Goal: Transaction & Acquisition: Purchase product/service

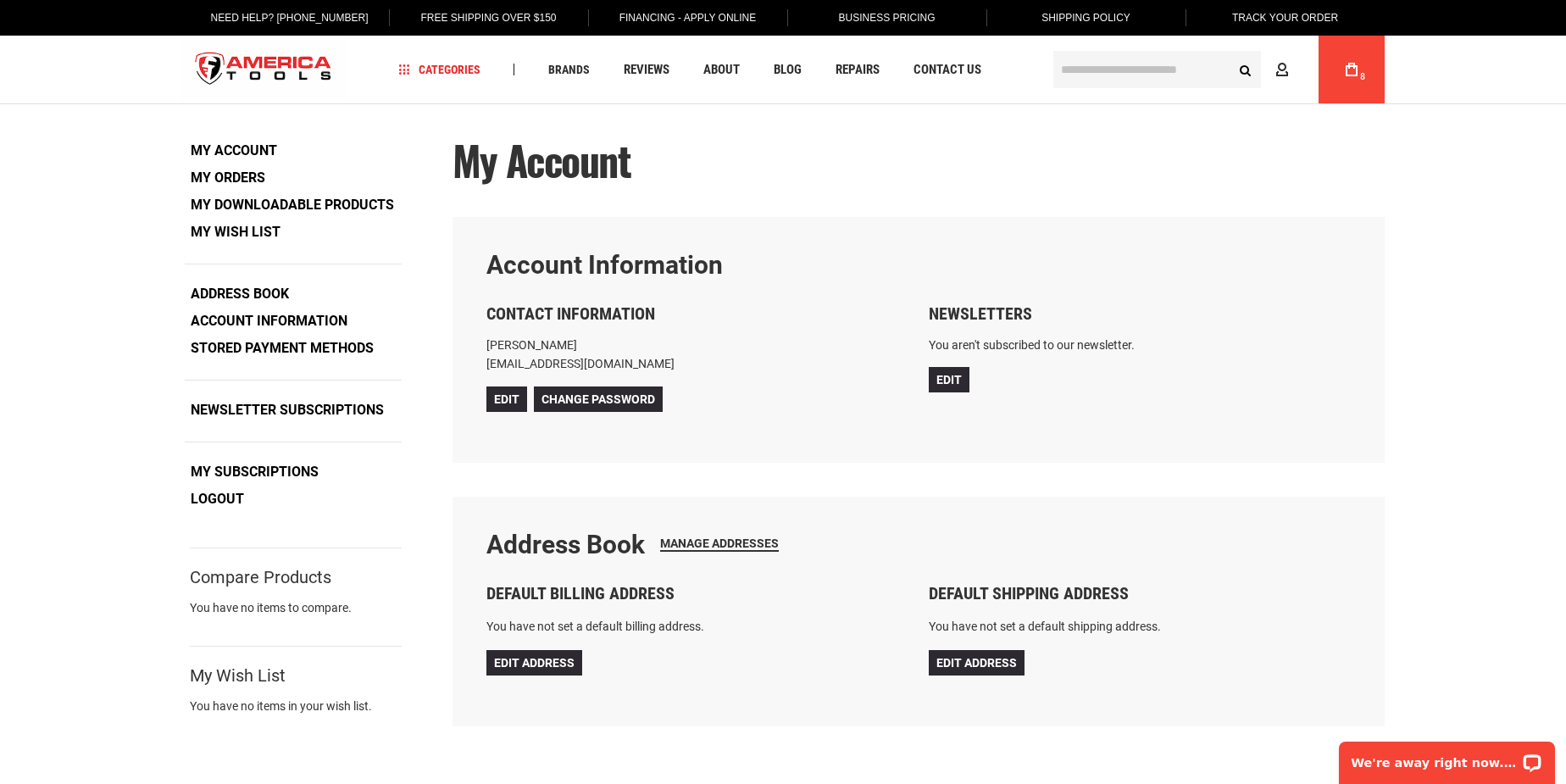
click at [1347, 72] on icon at bounding box center [1351, 69] width 12 height 13
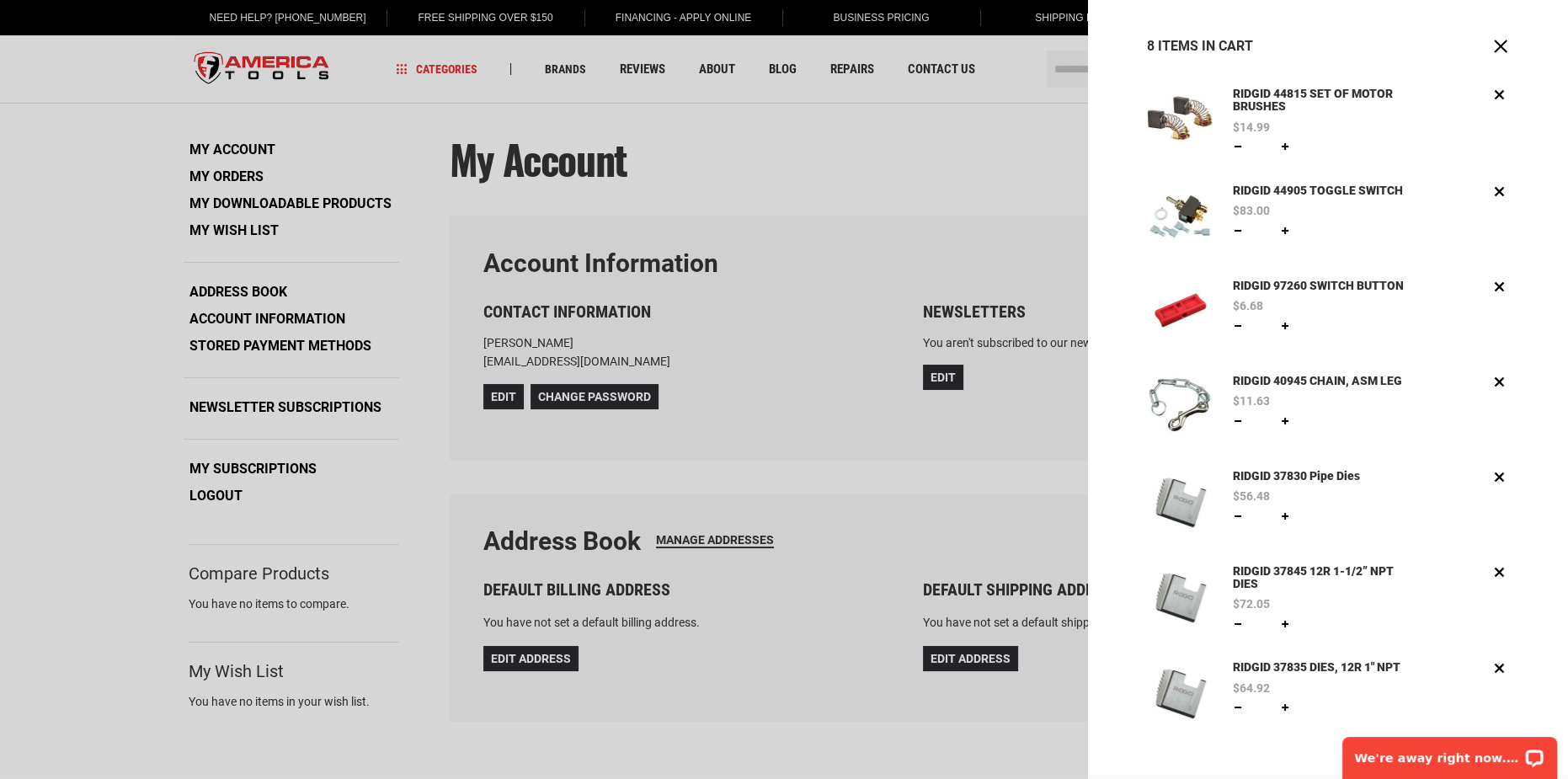
click at [993, 127] on div at bounding box center [784, 390] width 1568 height 779
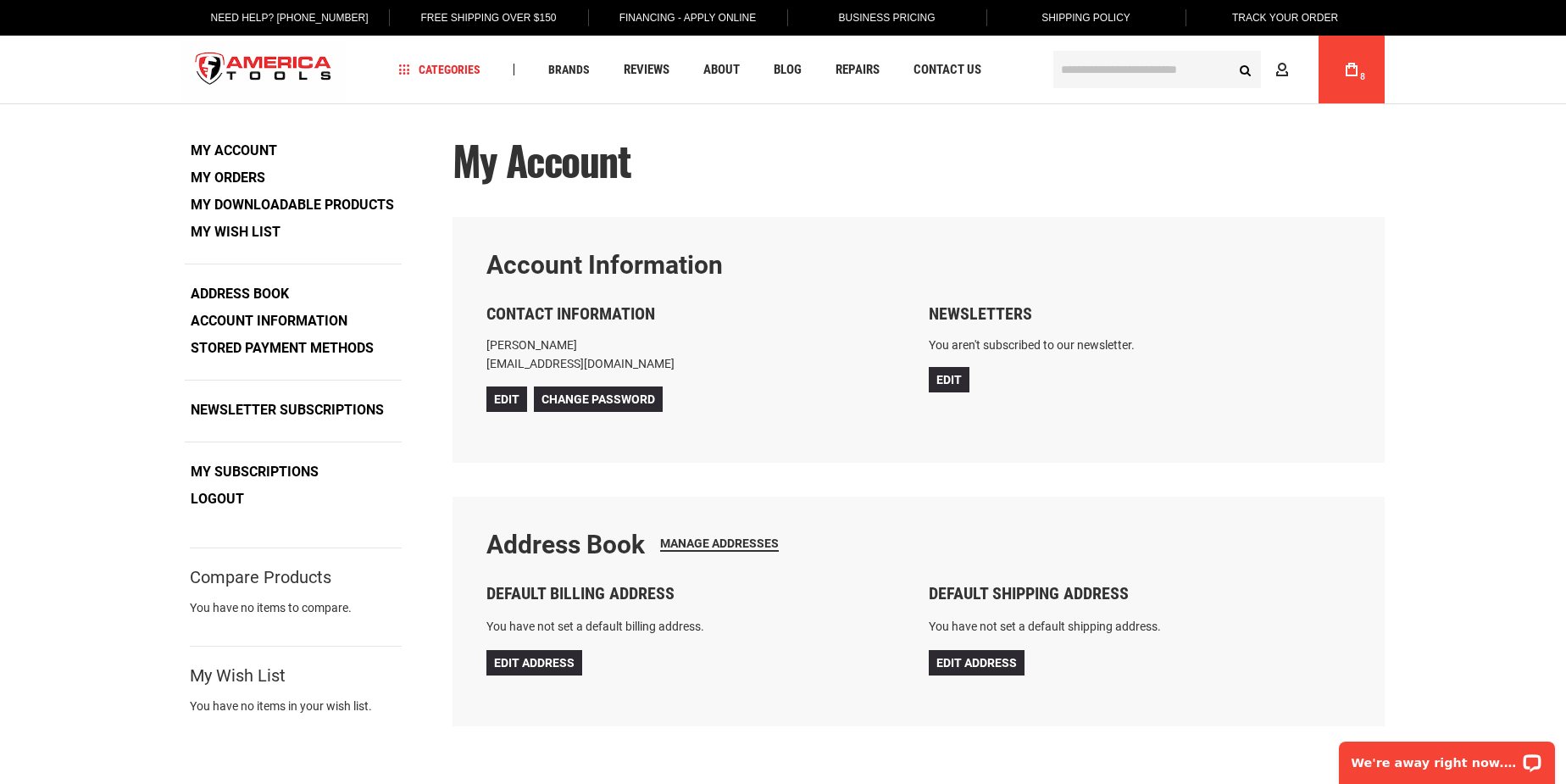
click at [846, 135] on main "My Account Account Information Contact Information Stephen Rowland smr123@twc.c…" at bounding box center [783, 452] width 1237 height 695
click at [239, 175] on link "My Orders" at bounding box center [227, 177] width 86 height 26
click at [1346, 62] on icon at bounding box center [1351, 69] width 12 height 13
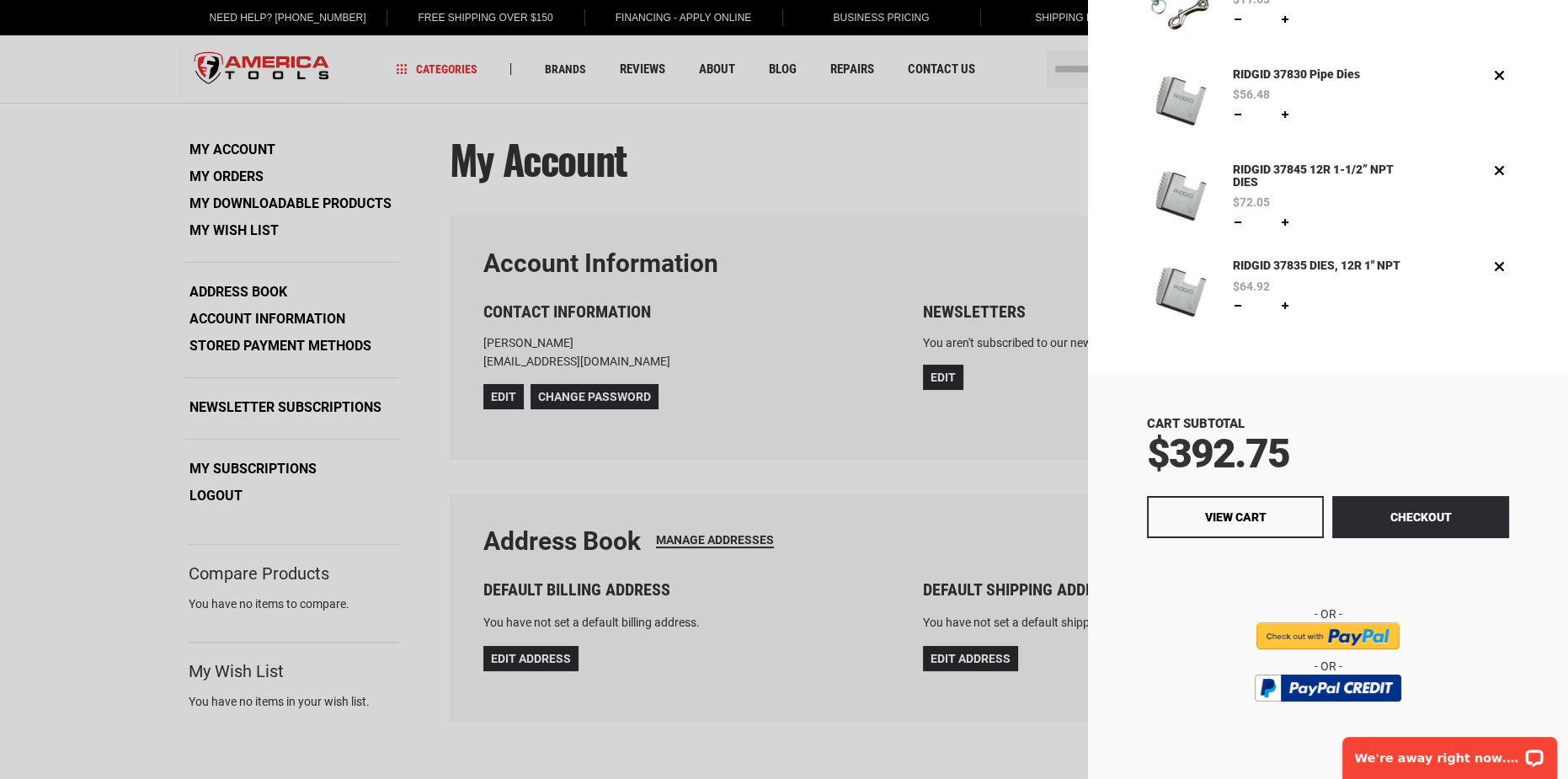
scroll to position [404, 0]
click at [1214, 510] on span "View Cart" at bounding box center [1235, 516] width 61 height 13
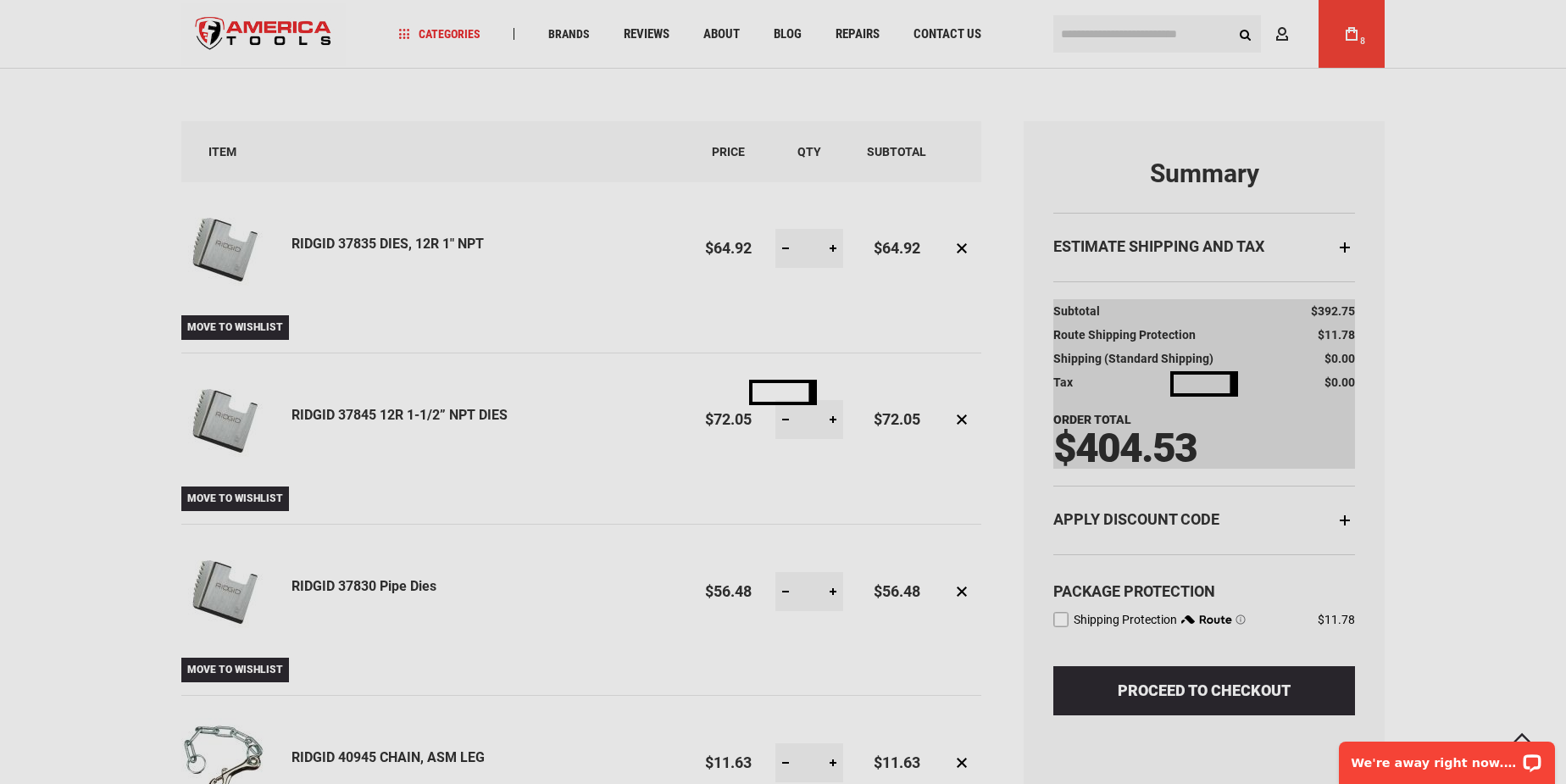
scroll to position [153, 0]
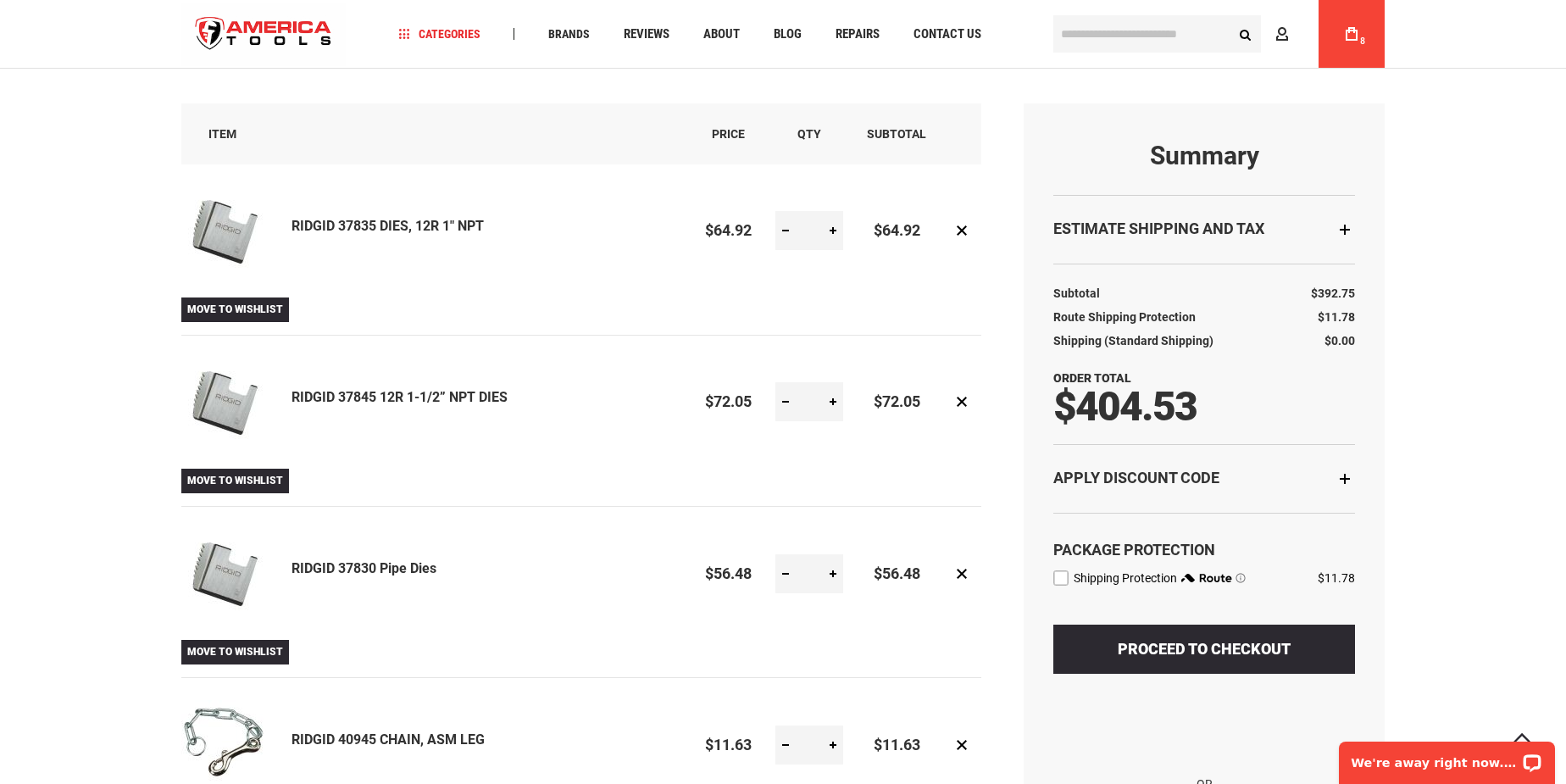
click at [1342, 477] on div "Apply Discount Code" at bounding box center [1204, 478] width 302 height 69
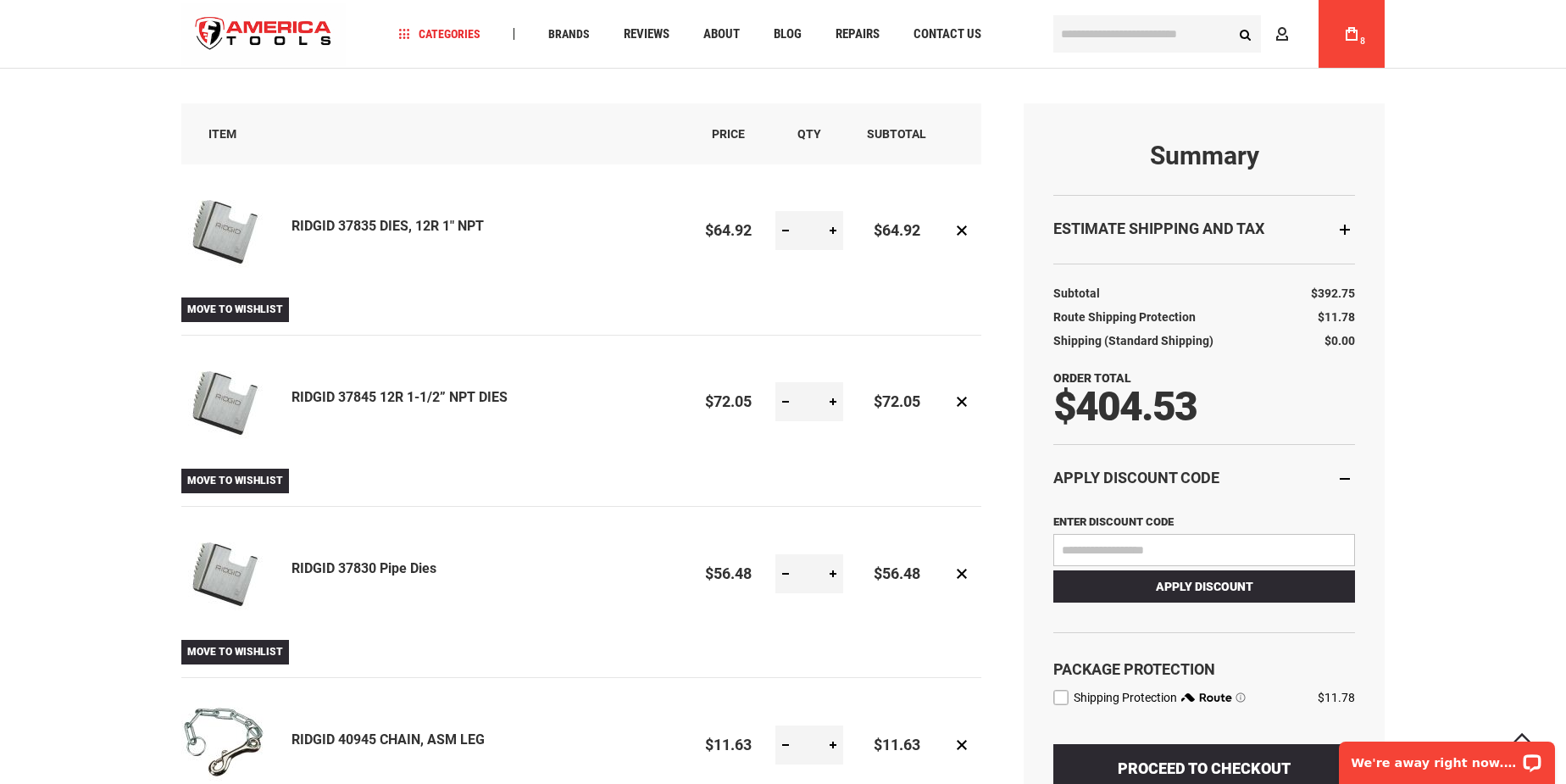
click at [1115, 552] on input "Enter discount code" at bounding box center [1204, 550] width 302 height 32
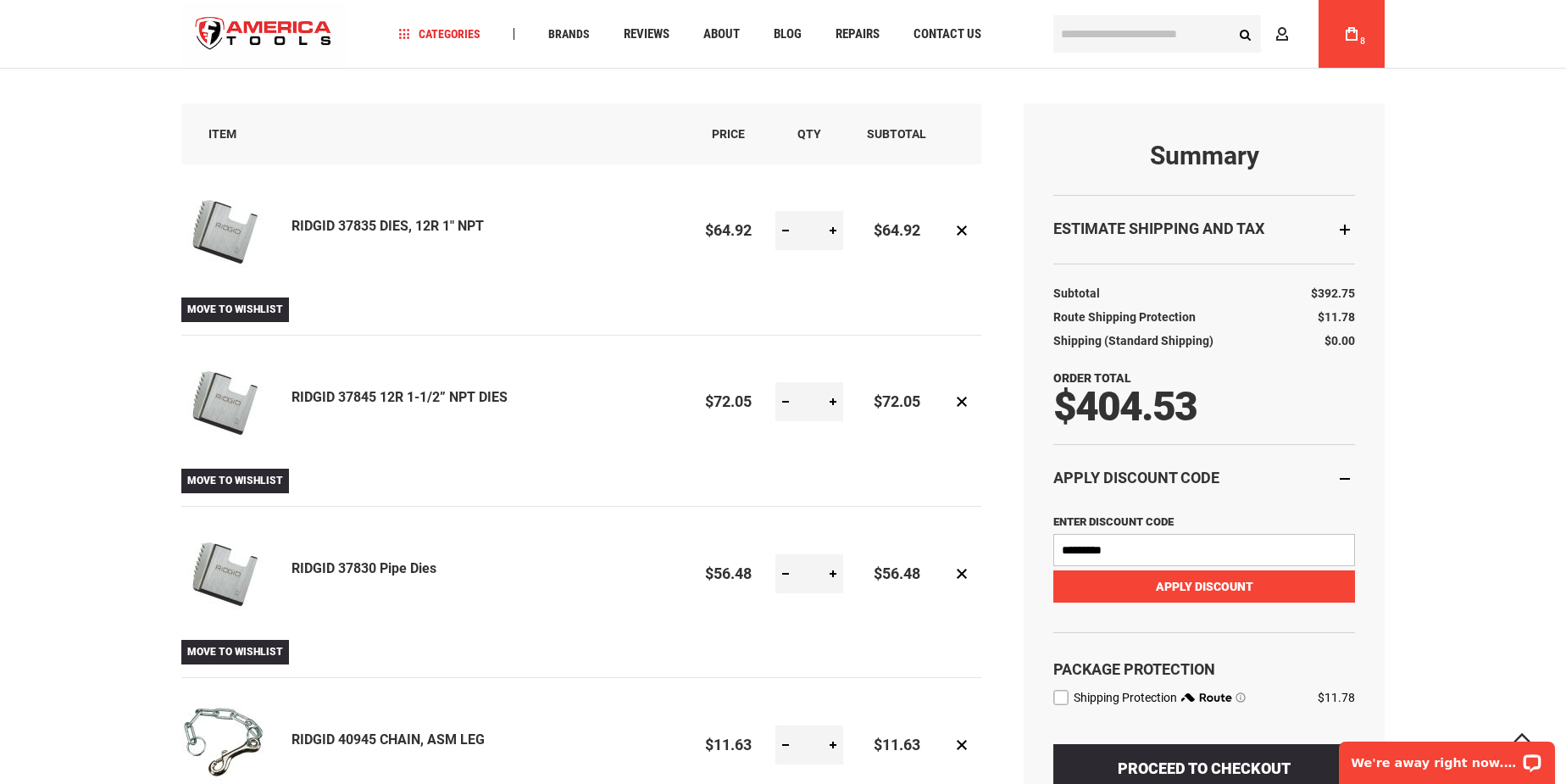
type input "*********"
click at [1219, 590] on span "Apply Discount" at bounding box center [1204, 585] width 97 height 13
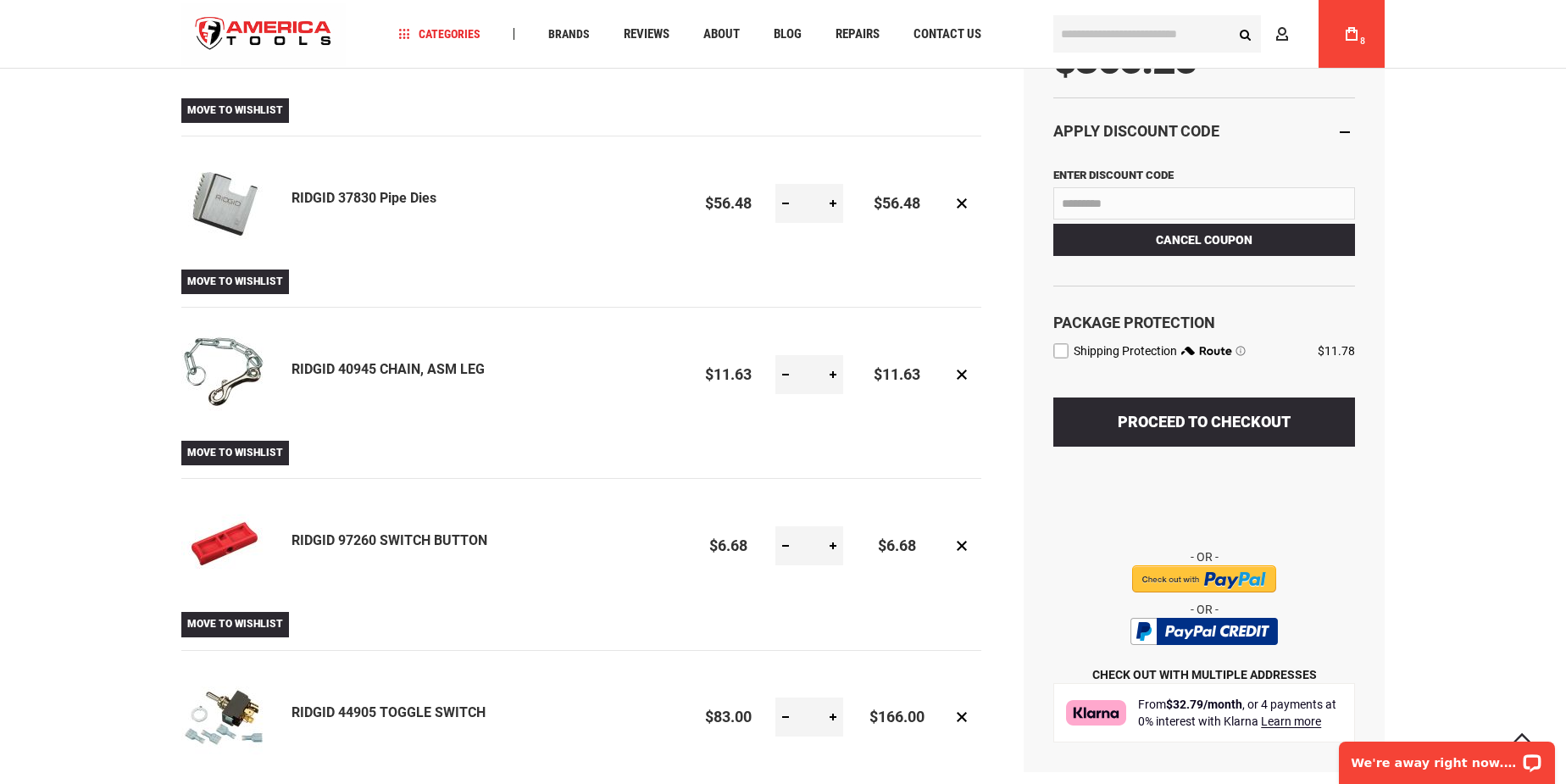
scroll to position [616, 0]
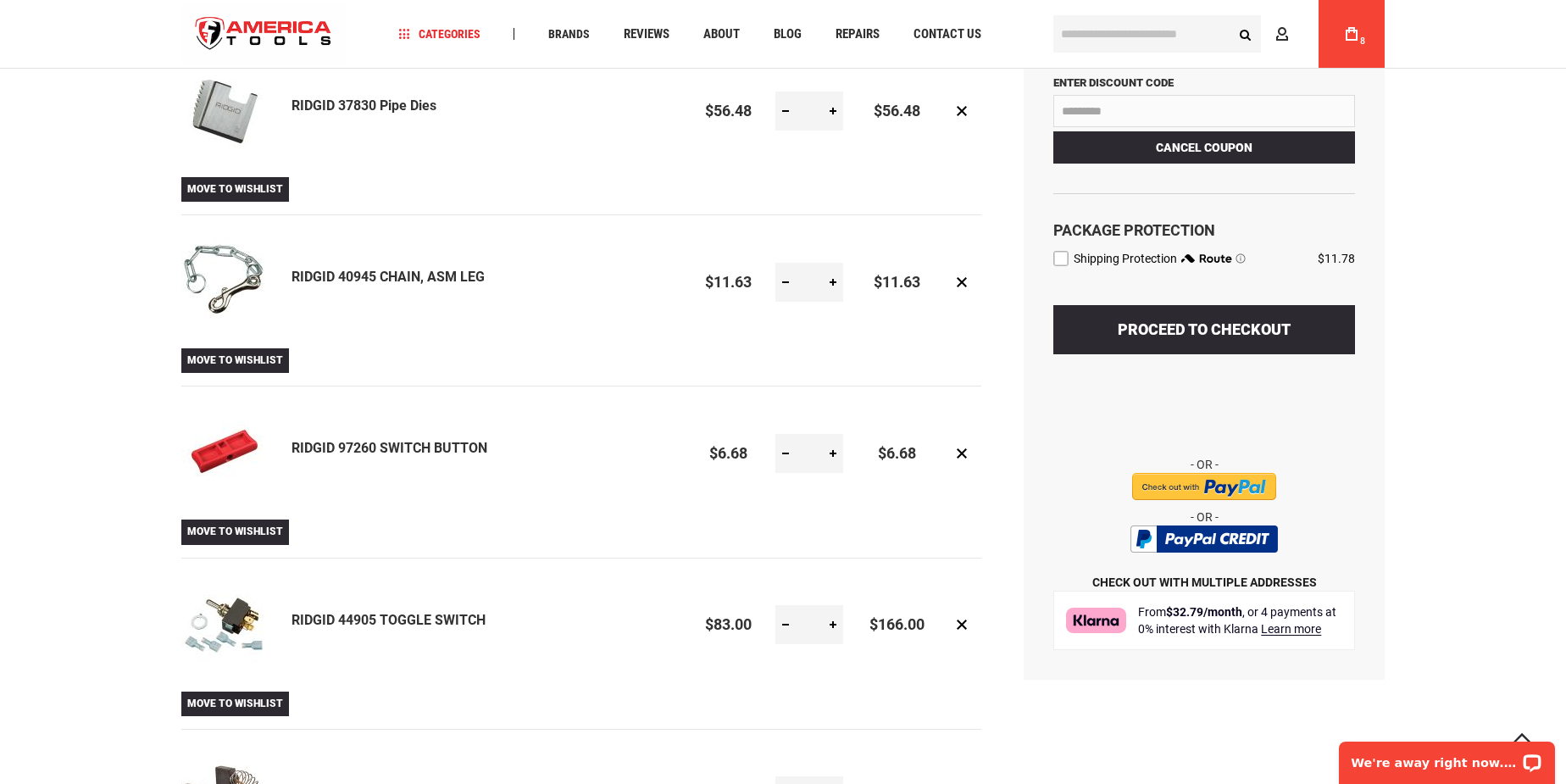
click at [1223, 487] on input "image" at bounding box center [1204, 486] width 144 height 27
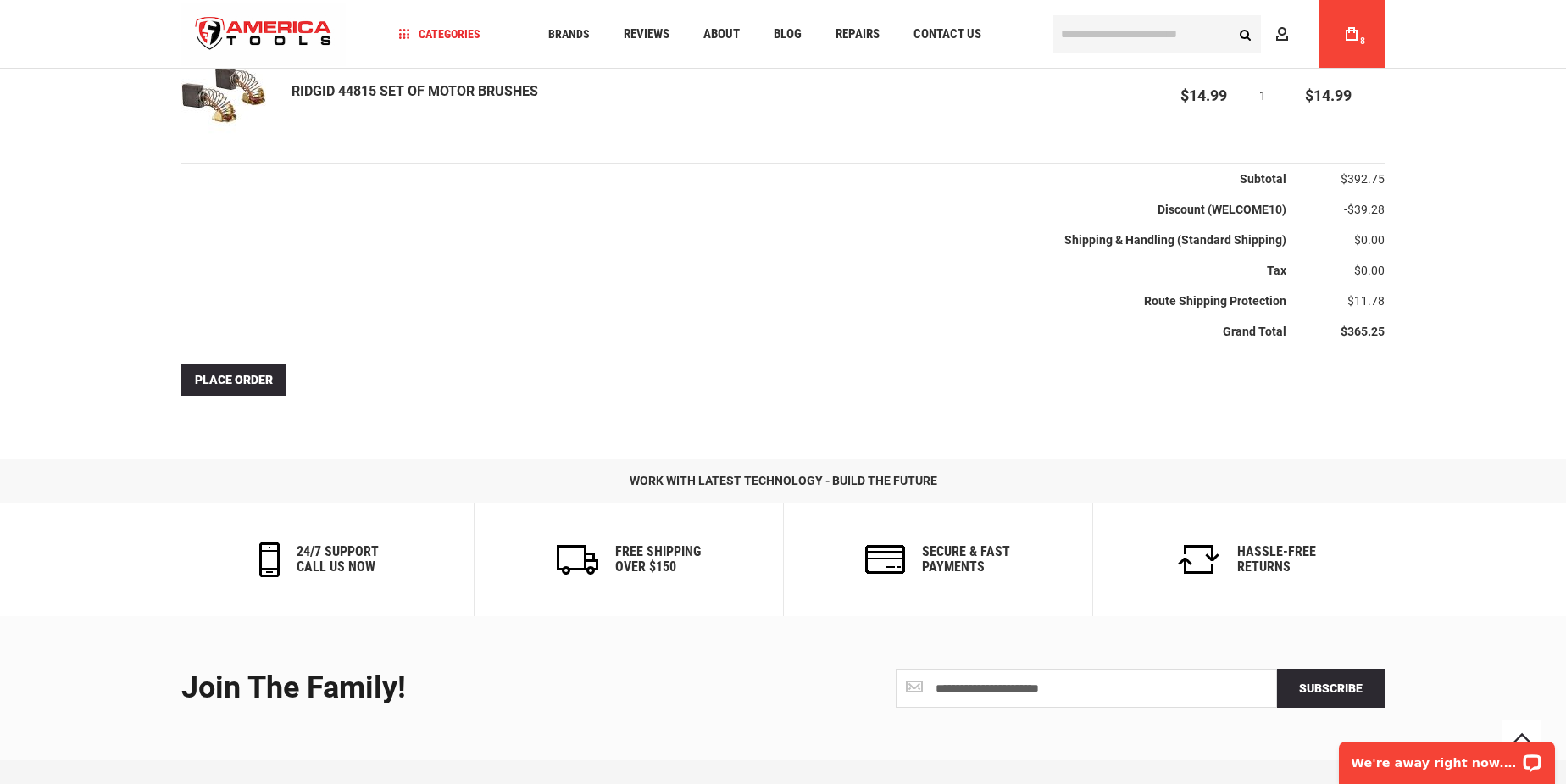
scroll to position [1540, 0]
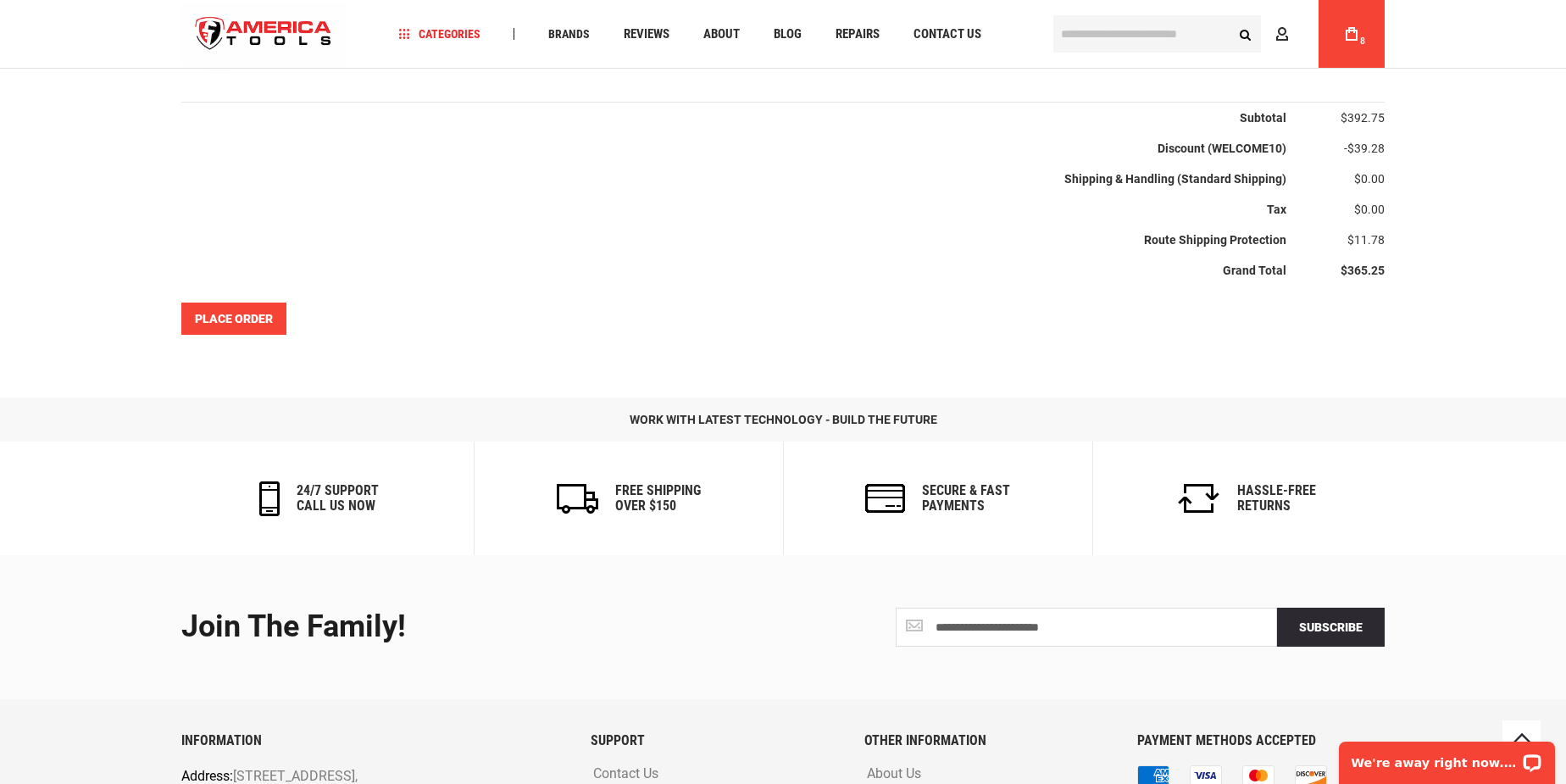
click at [213, 321] on span "Place Order" at bounding box center [234, 318] width 78 height 13
